Goal: Transaction & Acquisition: Purchase product/service

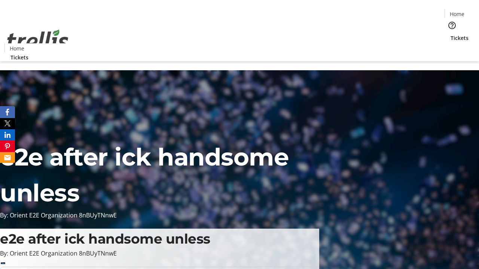
click at [450, 34] on span "Tickets" at bounding box center [459, 38] width 18 height 8
